Goal: Task Accomplishment & Management: Use online tool/utility

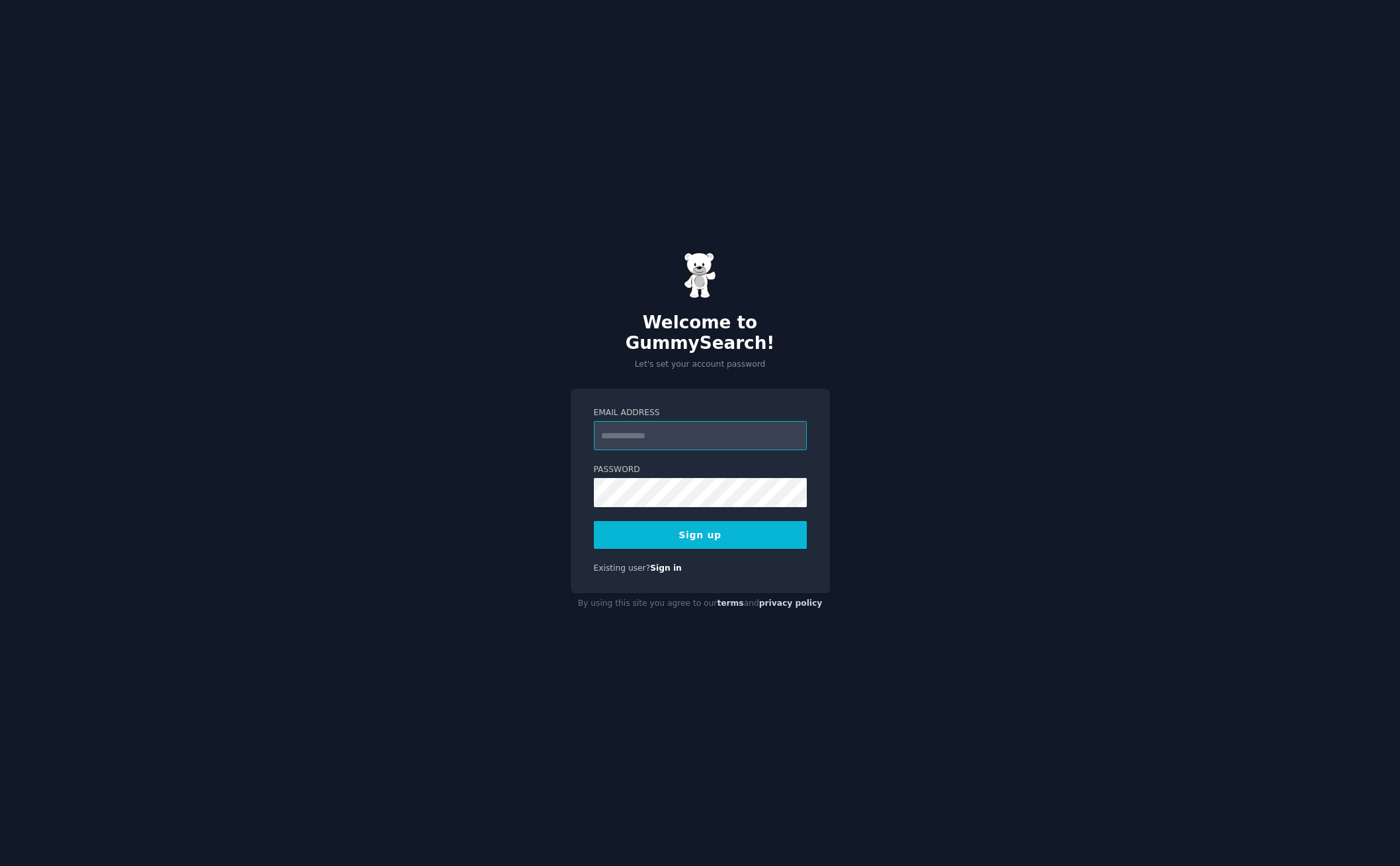
type input "**********"
click at [884, 561] on div "**********" at bounding box center [700, 433] width 1400 height 866
click at [741, 530] on button "Sign up" at bounding box center [700, 535] width 213 height 28
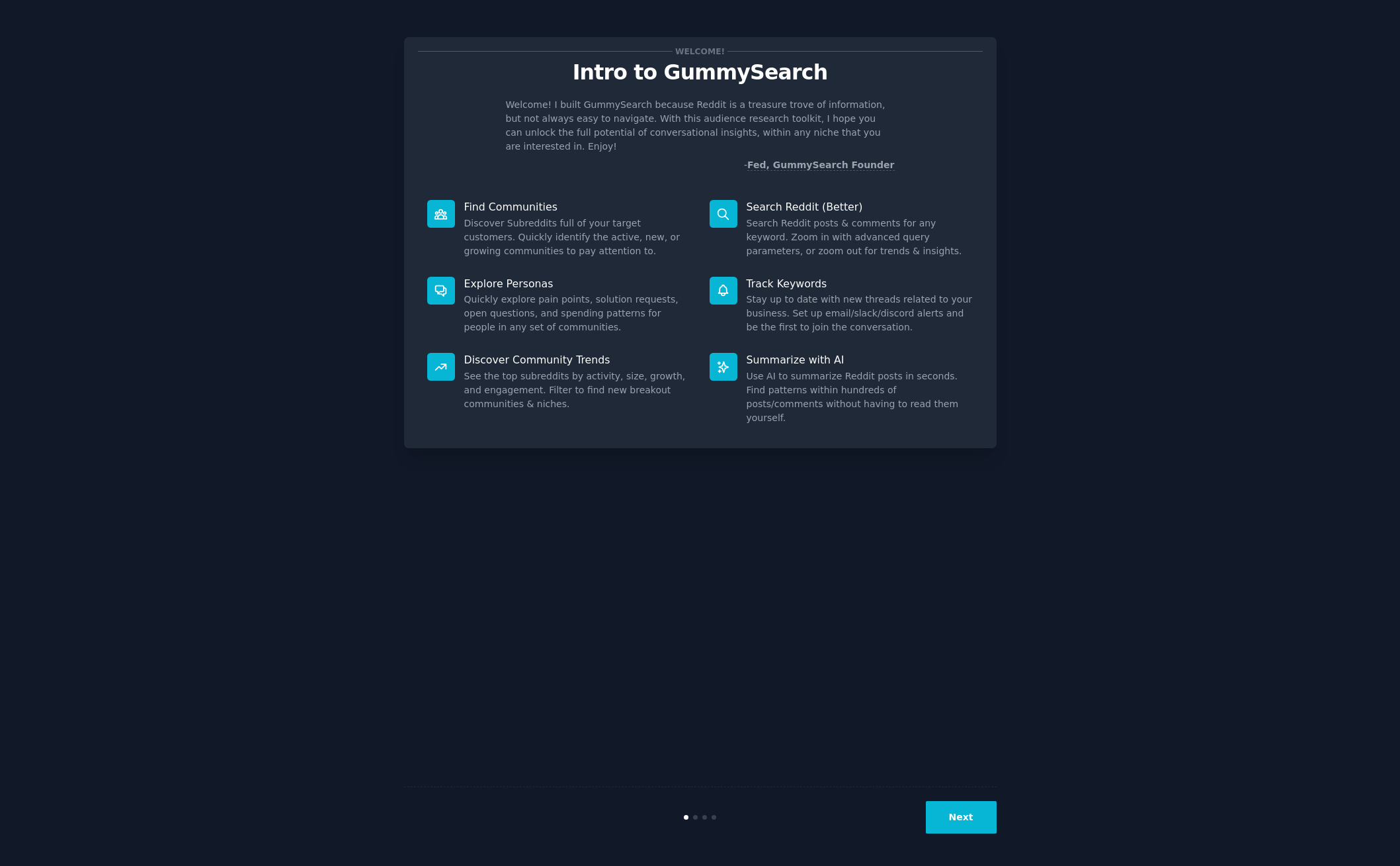
click at [954, 804] on button "Next" at bounding box center [962, 817] width 71 height 32
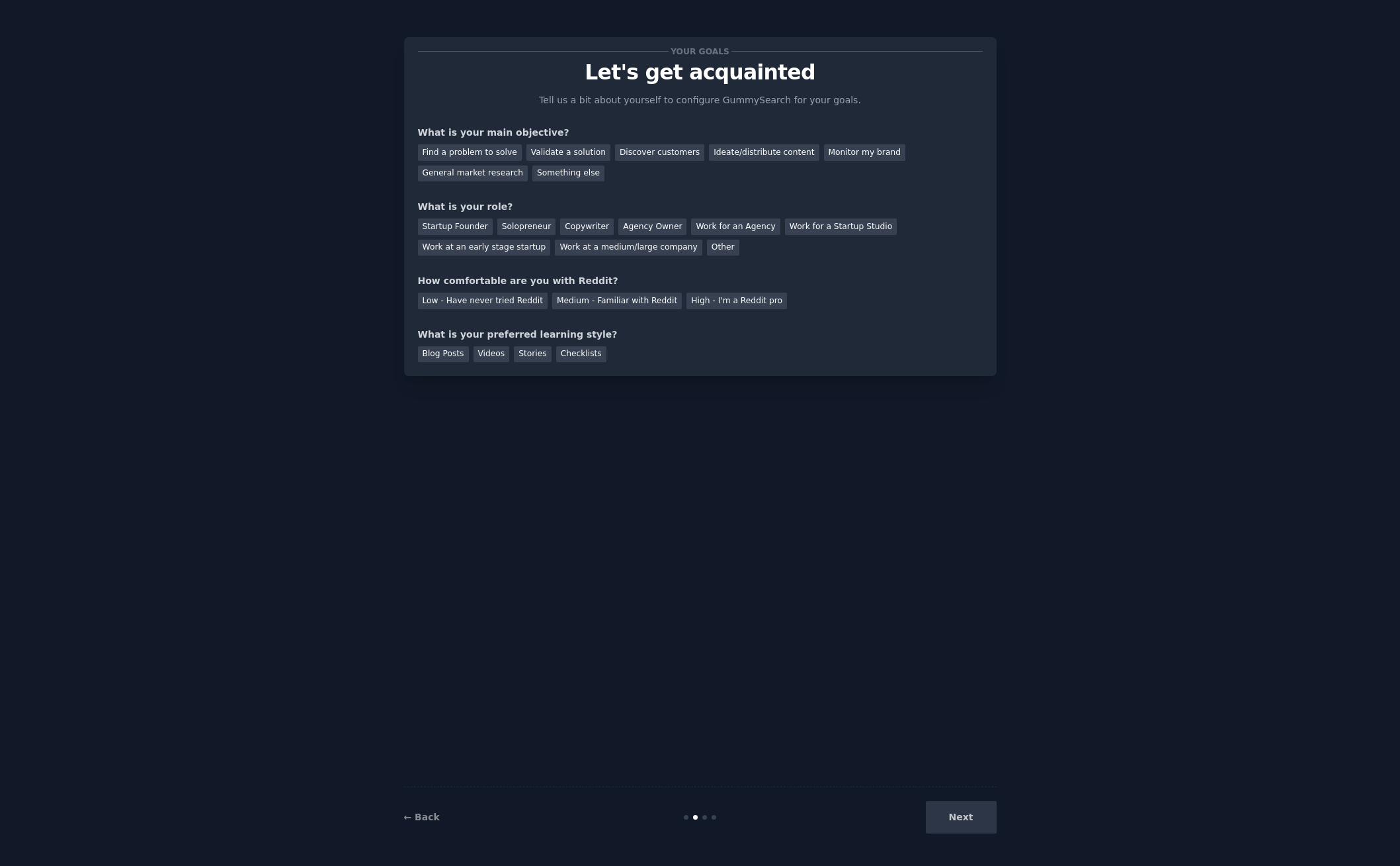
click at [961, 817] on div "Next" at bounding box center [898, 817] width 198 height 32
click at [495, 157] on div "Find a problem to solve" at bounding box center [469, 152] width 104 height 16
click at [542, 157] on div "Validate a solution" at bounding box center [568, 152] width 84 height 16
click at [487, 151] on div "Find a problem to solve" at bounding box center [469, 152] width 104 height 16
click at [522, 227] on div "Solopreneur" at bounding box center [526, 227] width 58 height 16
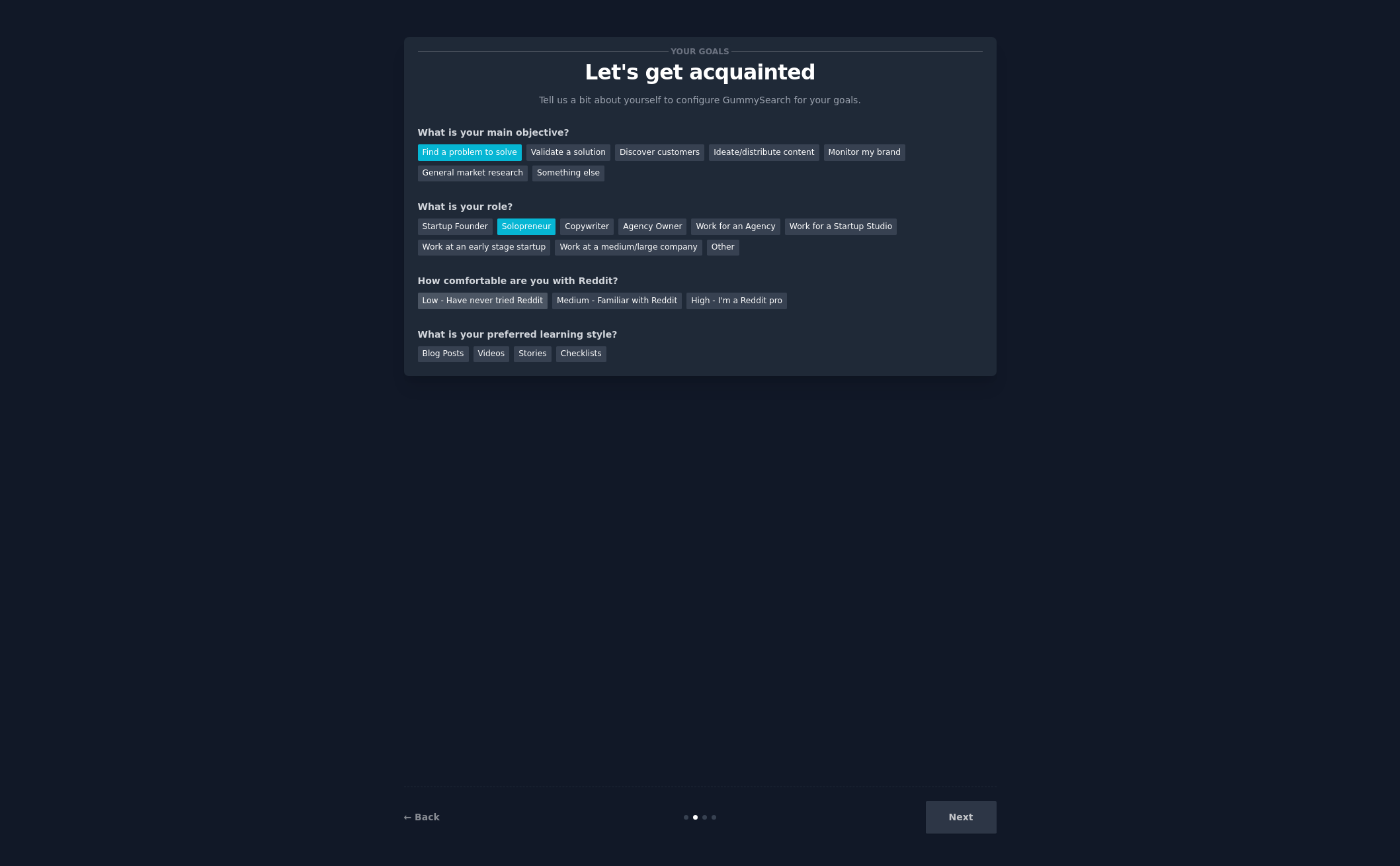
click at [496, 302] on div "Low - Have never tried Reddit" at bounding box center [482, 300] width 130 height 16
click at [464, 353] on div "Blog Posts" at bounding box center [443, 354] width 51 height 16
click at [982, 828] on button "Next" at bounding box center [962, 817] width 71 height 32
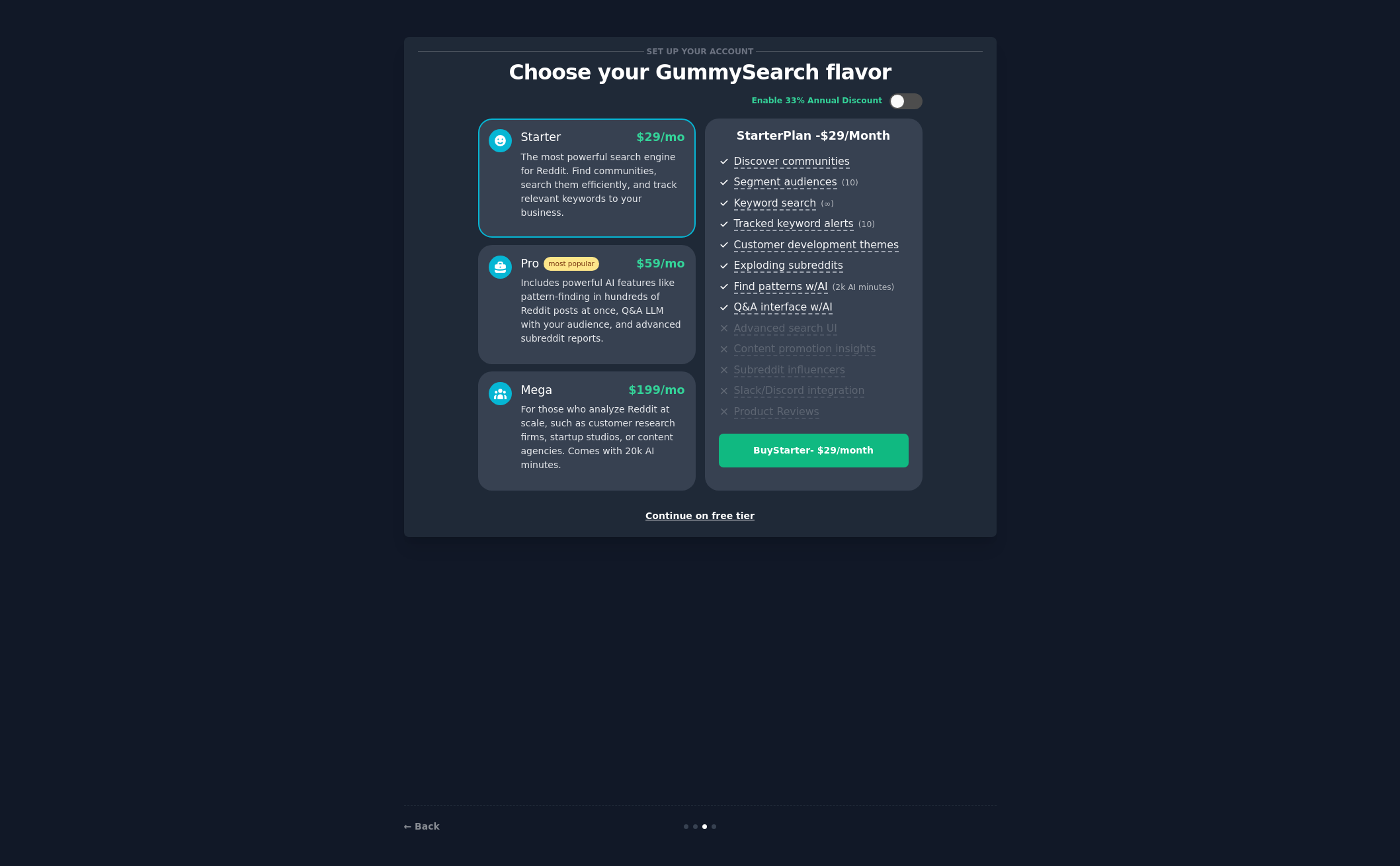
click at [730, 509] on div "Continue on free tier" at bounding box center [700, 515] width 565 height 14
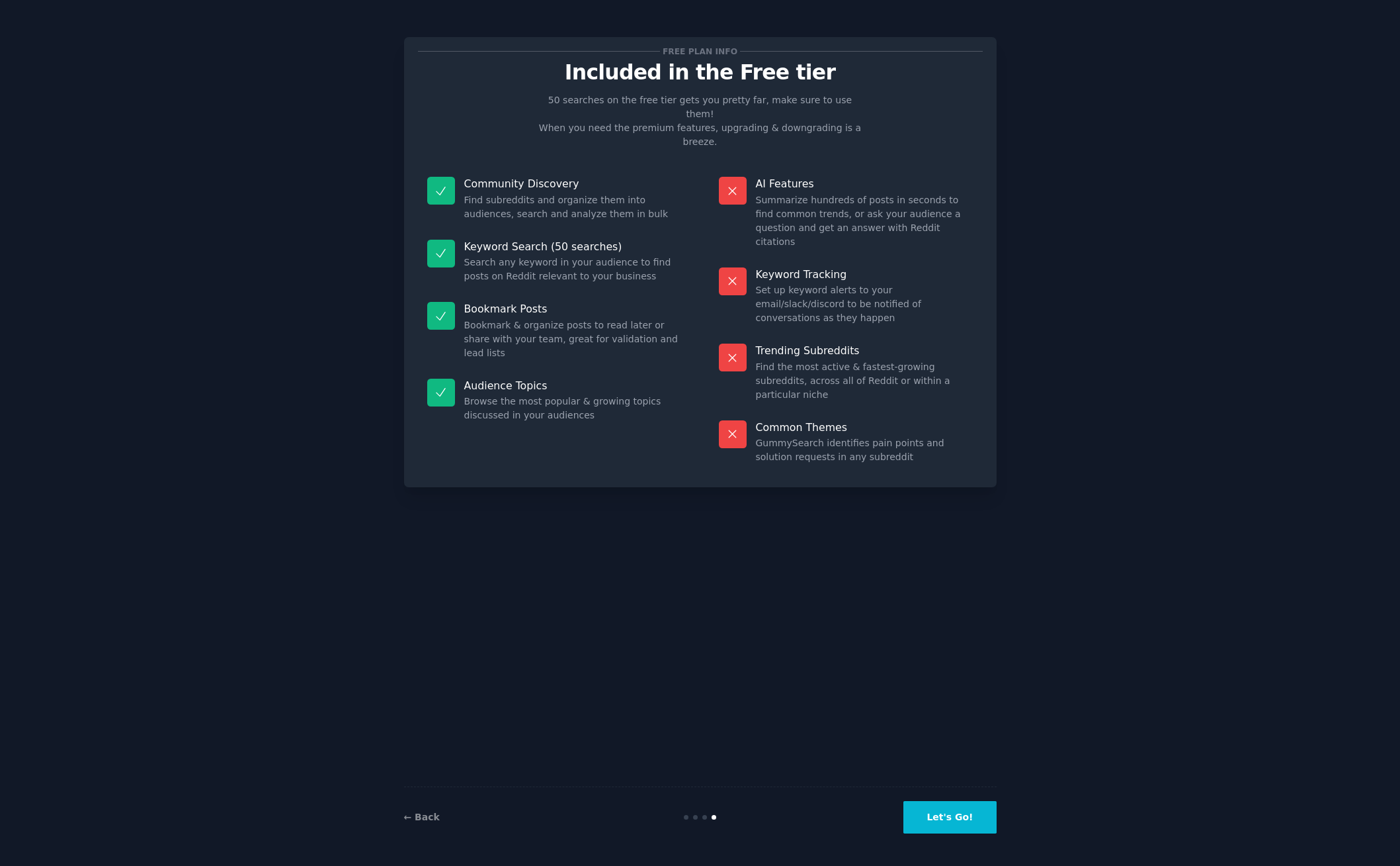
click at [944, 813] on button "Let's Go!" at bounding box center [949, 817] width 92 height 32
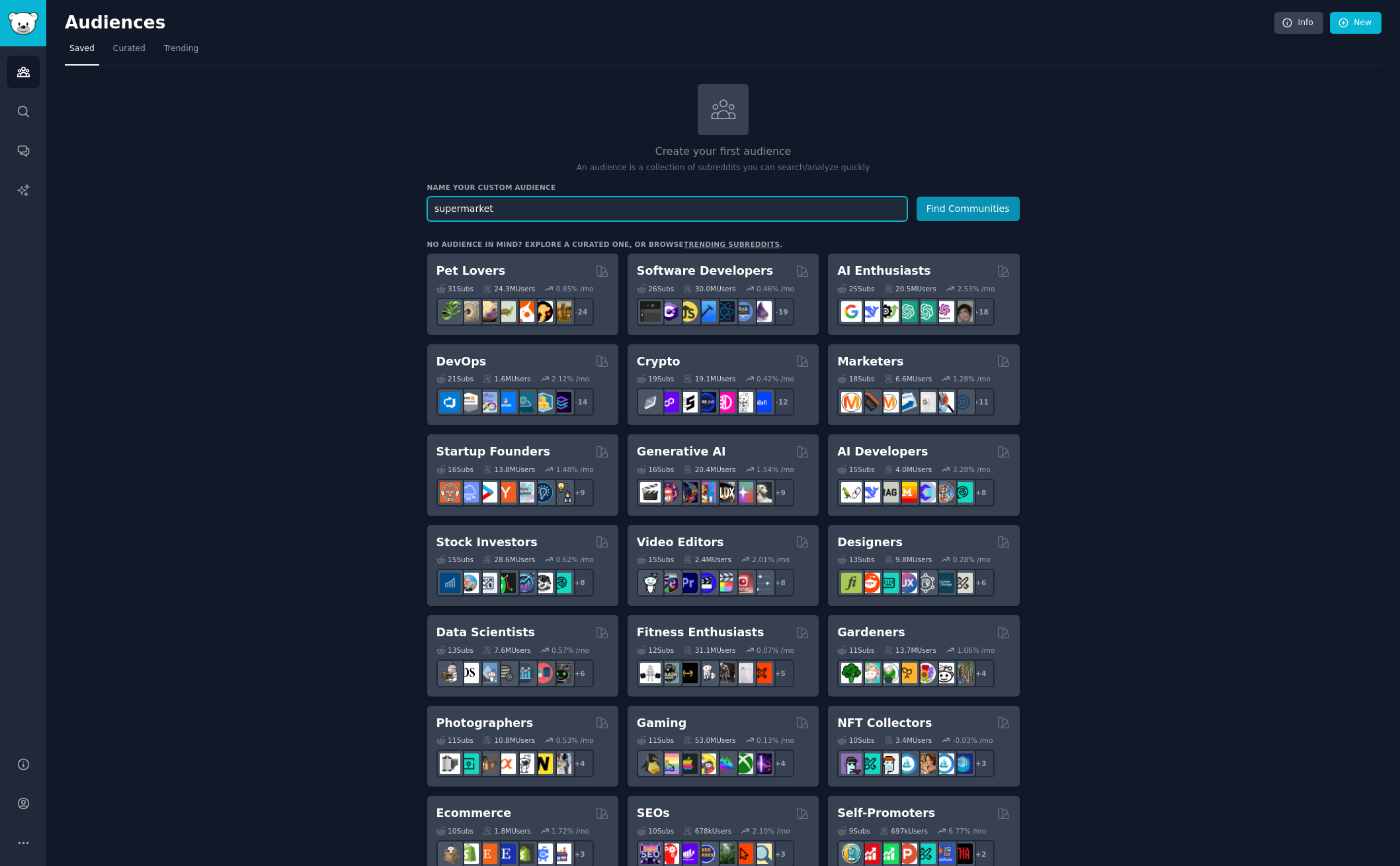
type input "supermarket"
click at [969, 207] on button "Find Communities" at bounding box center [969, 209] width 103 height 24
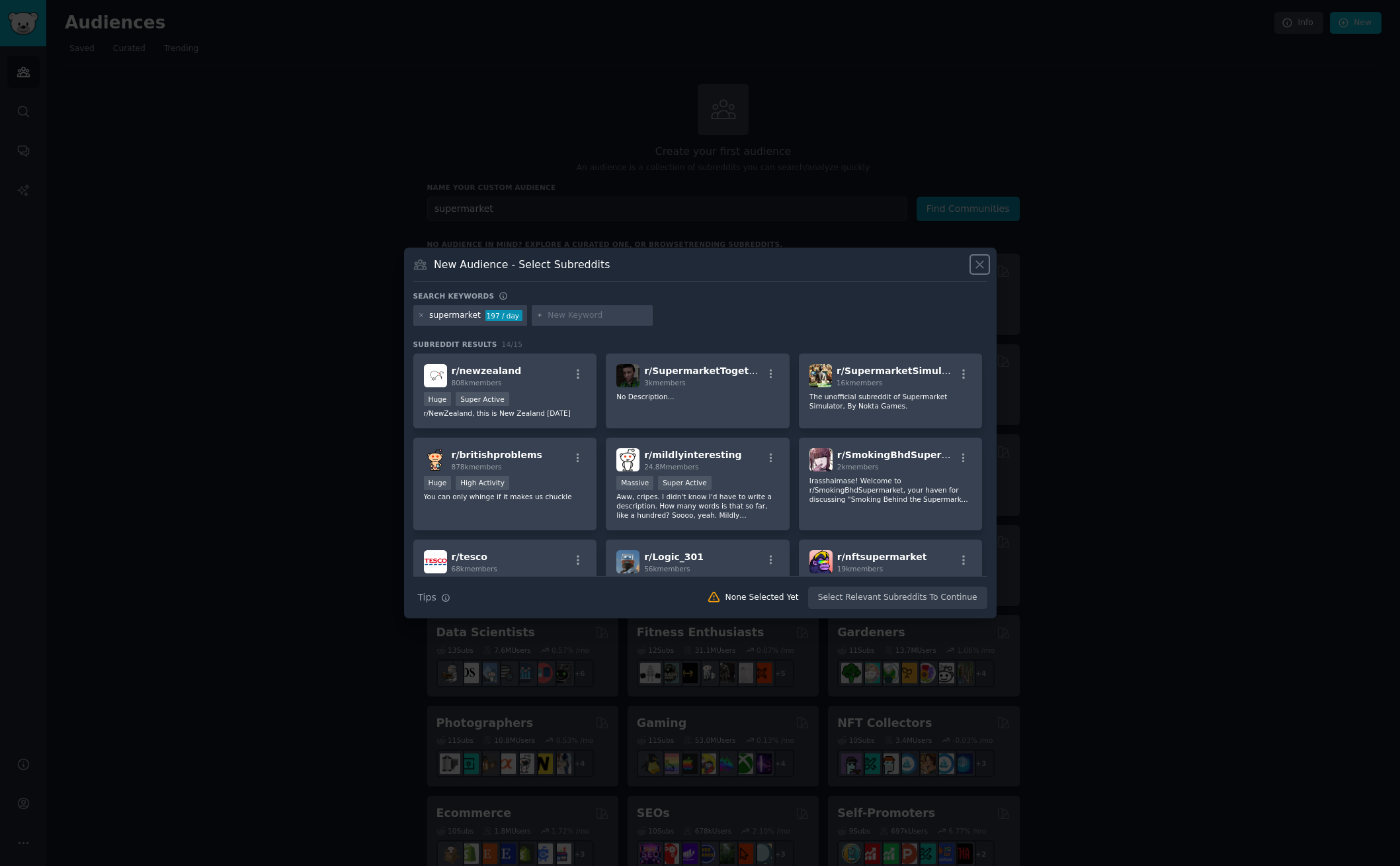
click at [984, 263] on icon at bounding box center [979, 264] width 14 height 14
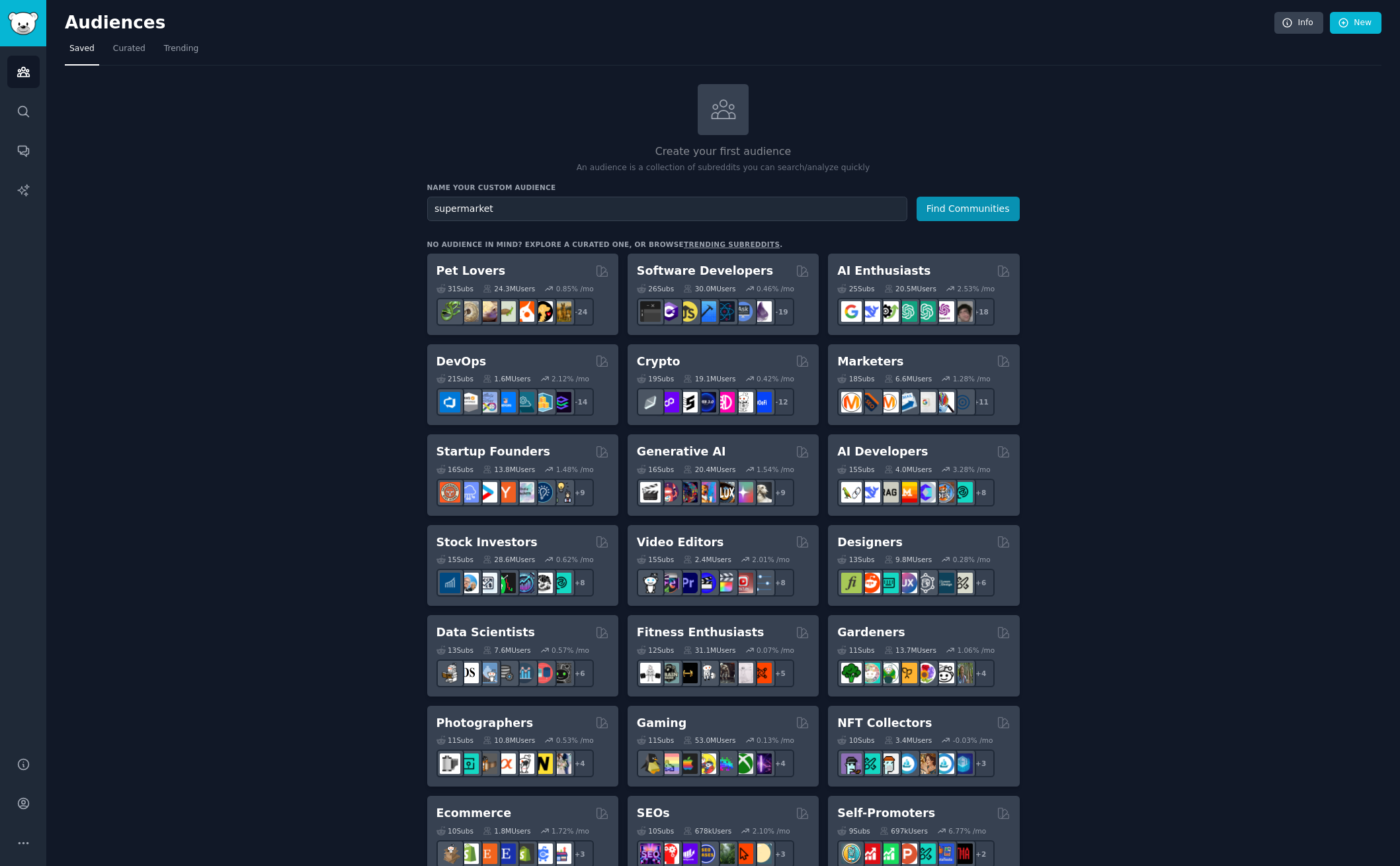
click at [1061, 267] on div "Create your first audience An audience is a collection of subreddits you can se…" at bounding box center [723, 804] width 1317 height 1442
click at [125, 47] on span "Curated" at bounding box center [129, 49] width 32 height 12
